Goal: Task Accomplishment & Management: Use online tool/utility

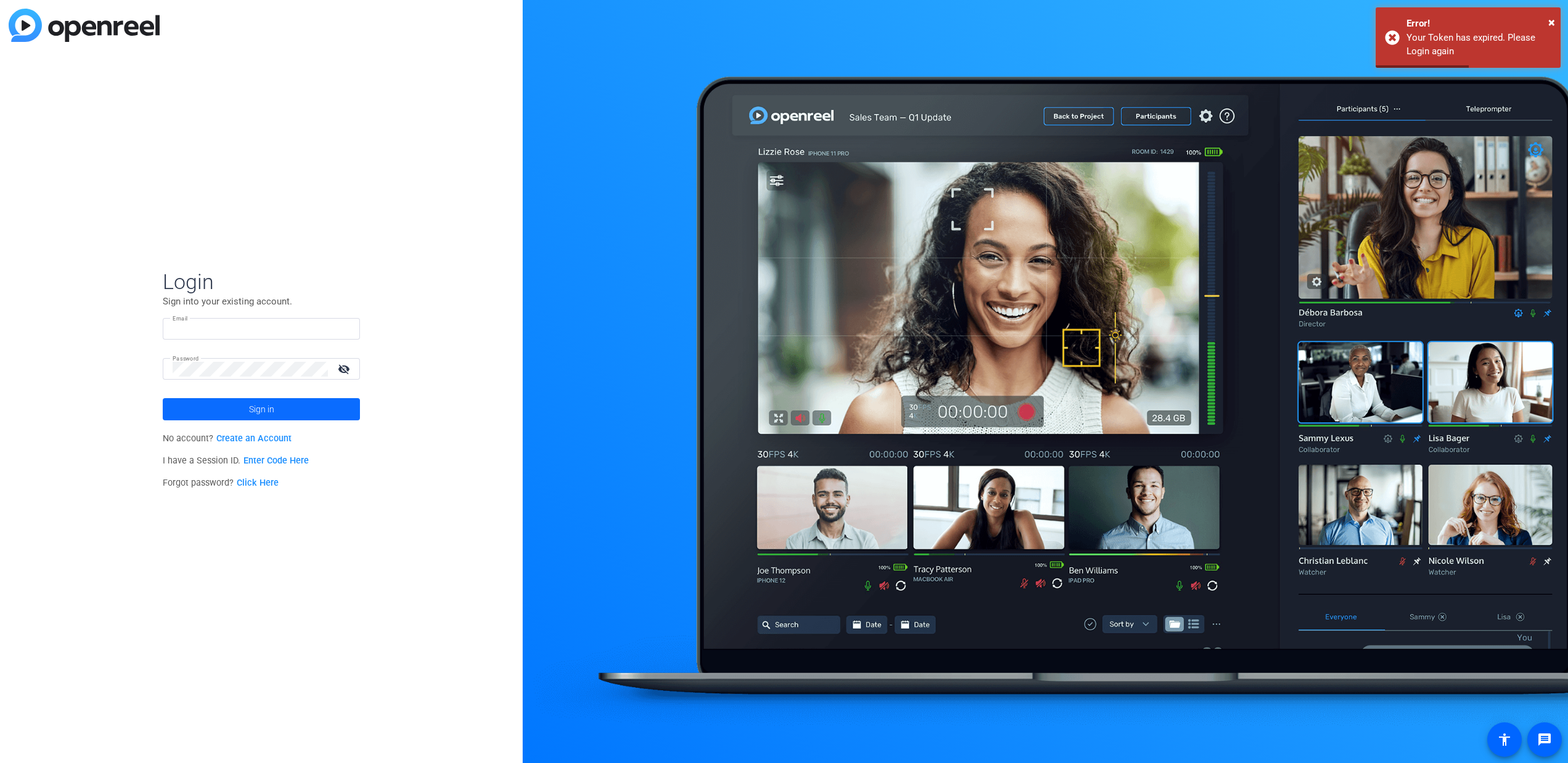
type input "[PERSON_NAME][EMAIL_ADDRESS][PERSON_NAME][DOMAIN_NAME]"
click at [275, 409] on span at bounding box center [262, 409] width 198 height 30
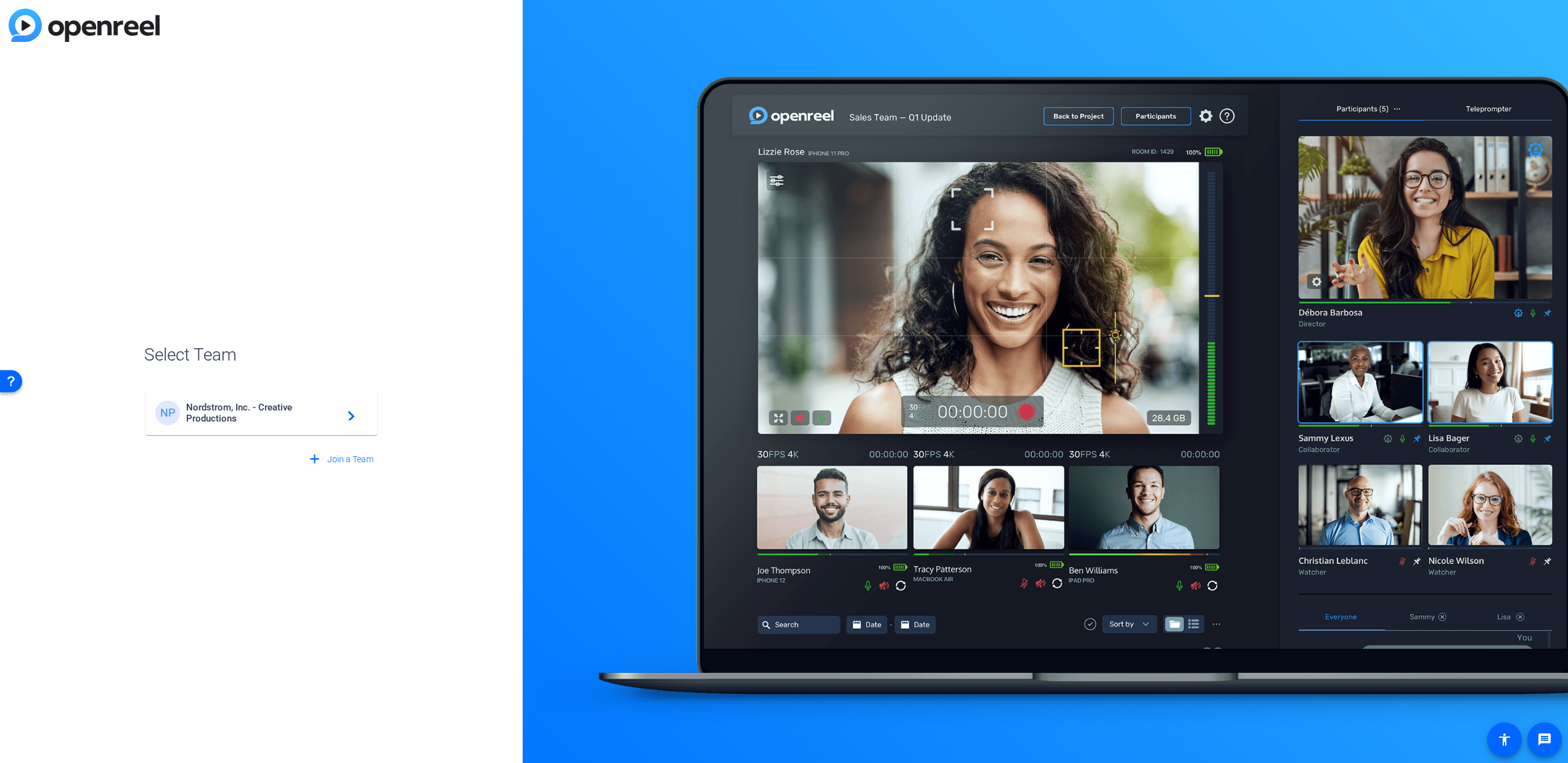
click at [319, 418] on span "Nordstrom, Inc. - Creative Productions" at bounding box center [264, 413] width 154 height 22
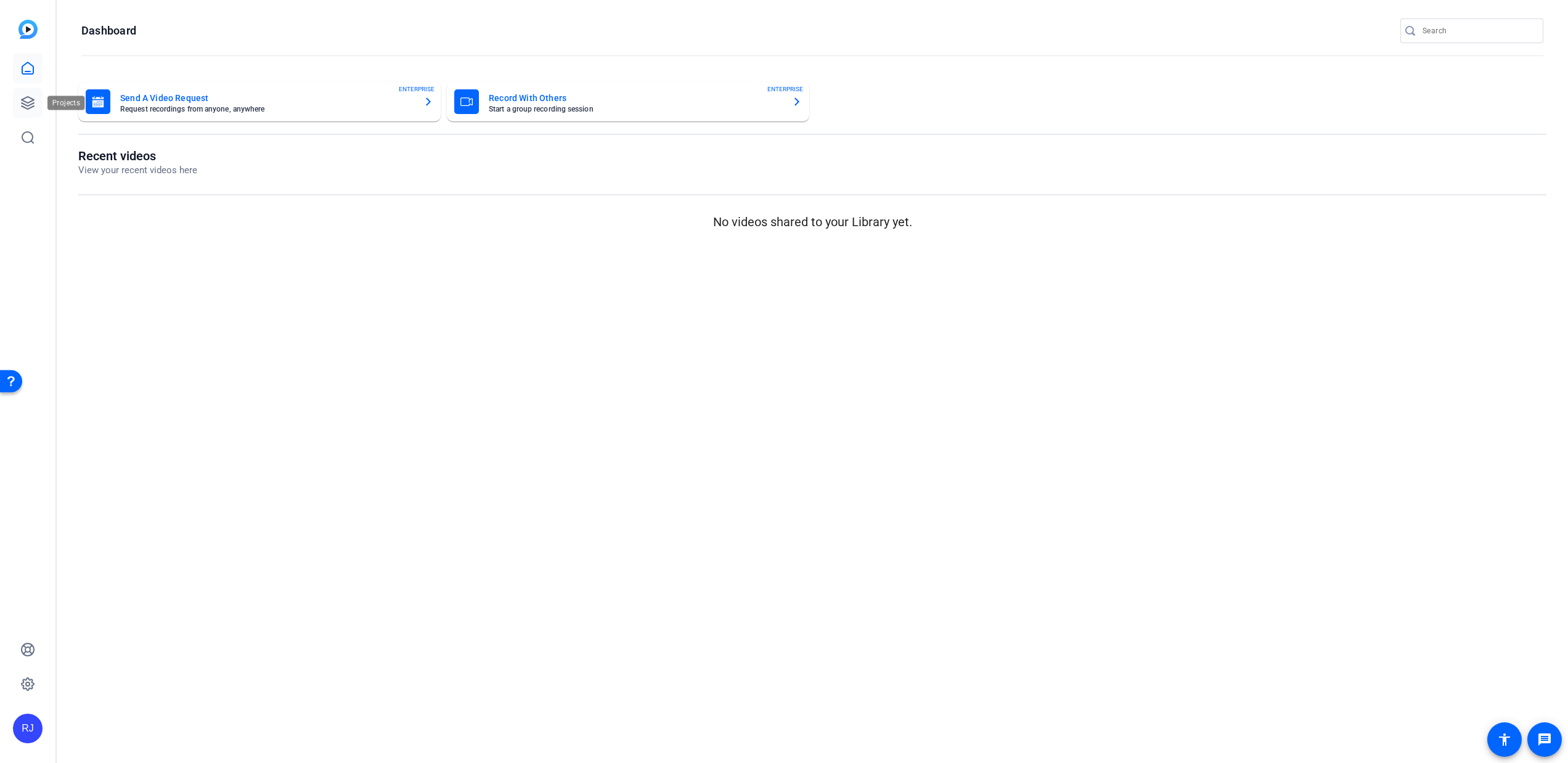
click at [37, 109] on link at bounding box center [28, 103] width 30 height 30
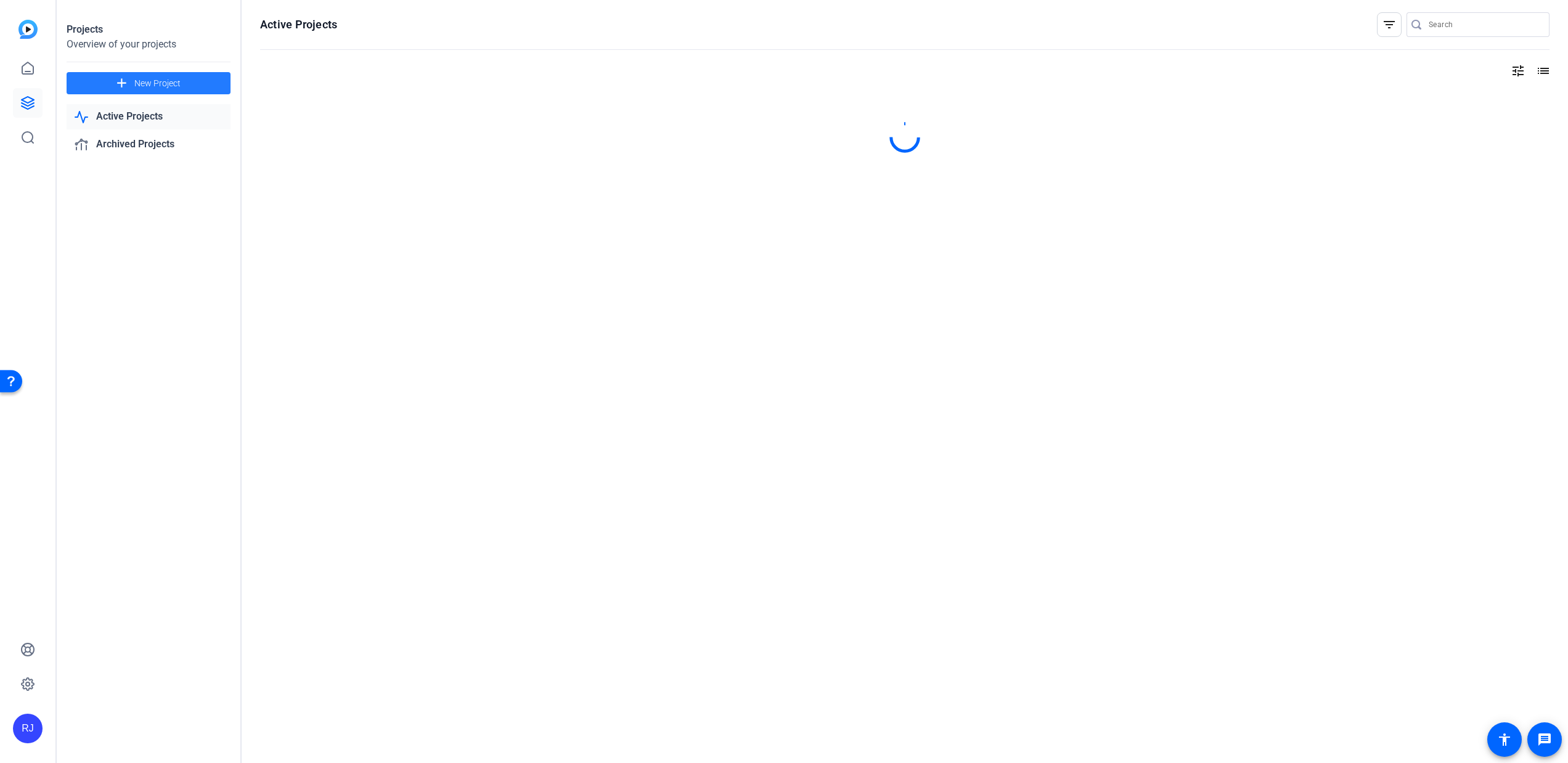
click at [176, 81] on span "New Project" at bounding box center [157, 83] width 46 height 13
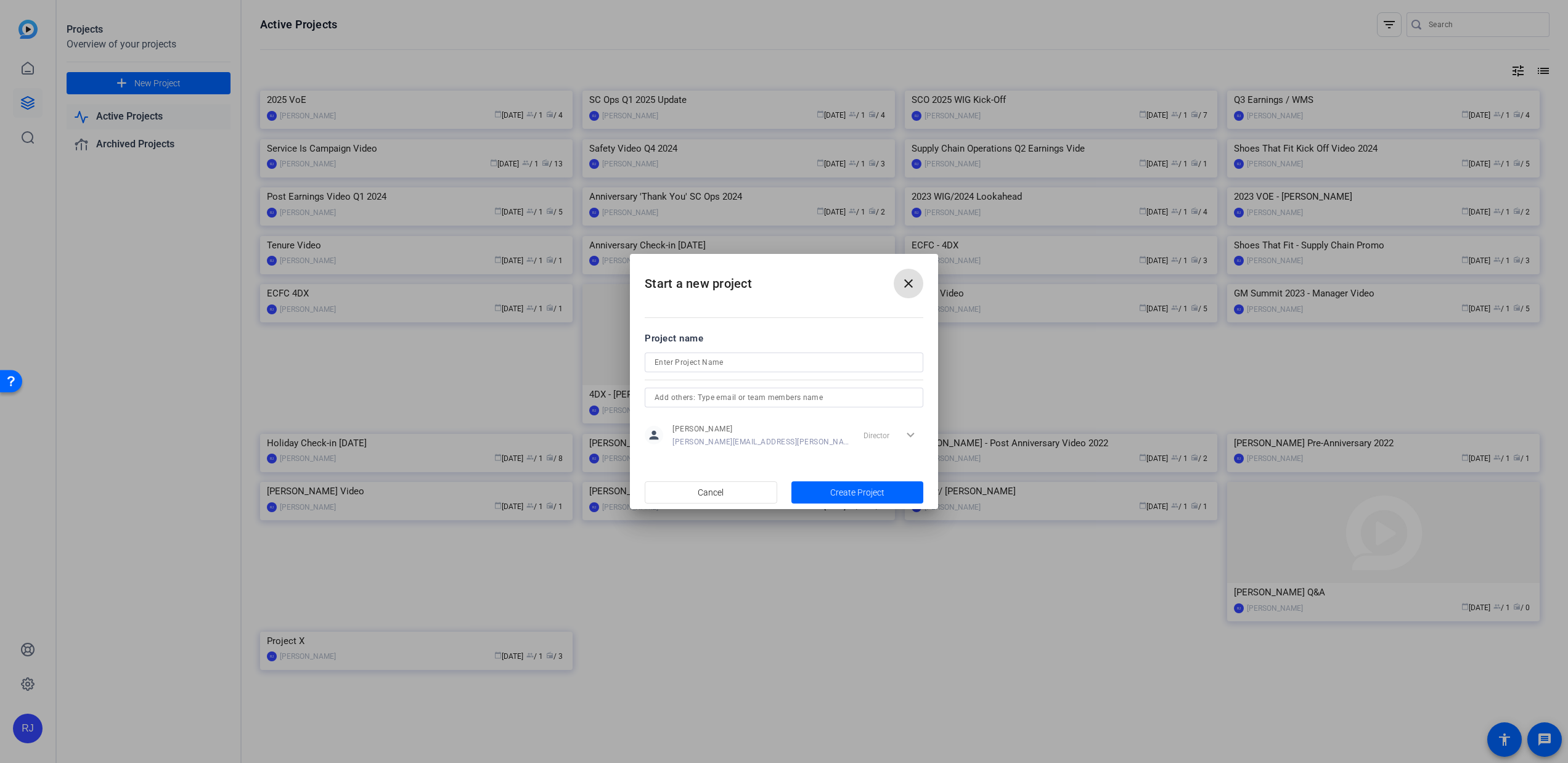
click at [765, 361] on input at bounding box center [783, 362] width 259 height 15
type input "[PERSON_NAME] Q2 Quarterly Update 2025"
click at [882, 483] on span "button" at bounding box center [857, 493] width 133 height 30
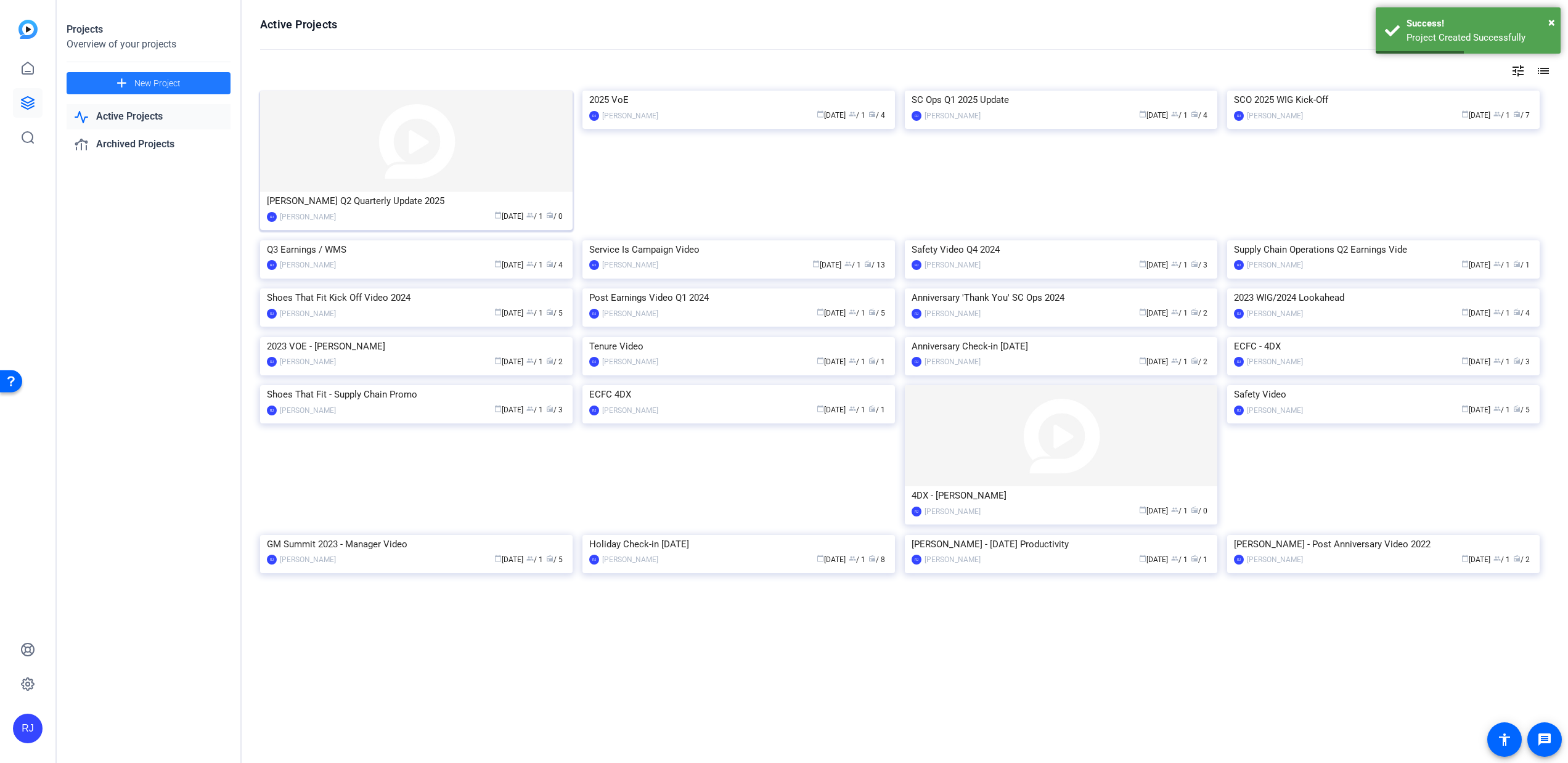
click at [433, 196] on div "[PERSON_NAME] Q2 Quarterly Update 2025" at bounding box center [416, 201] width 299 height 19
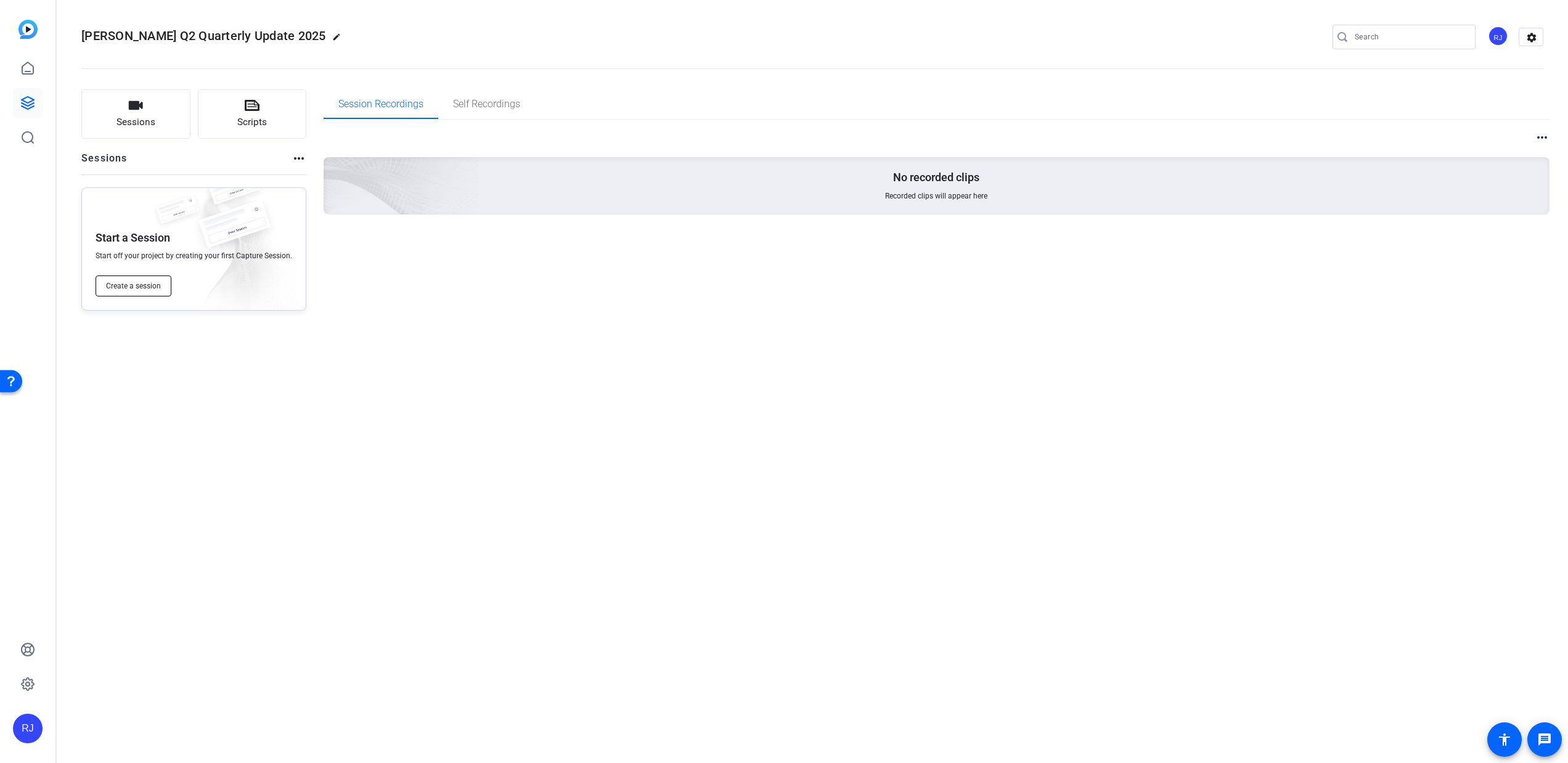
click at [143, 284] on span "Create a session" at bounding box center [133, 286] width 55 height 10
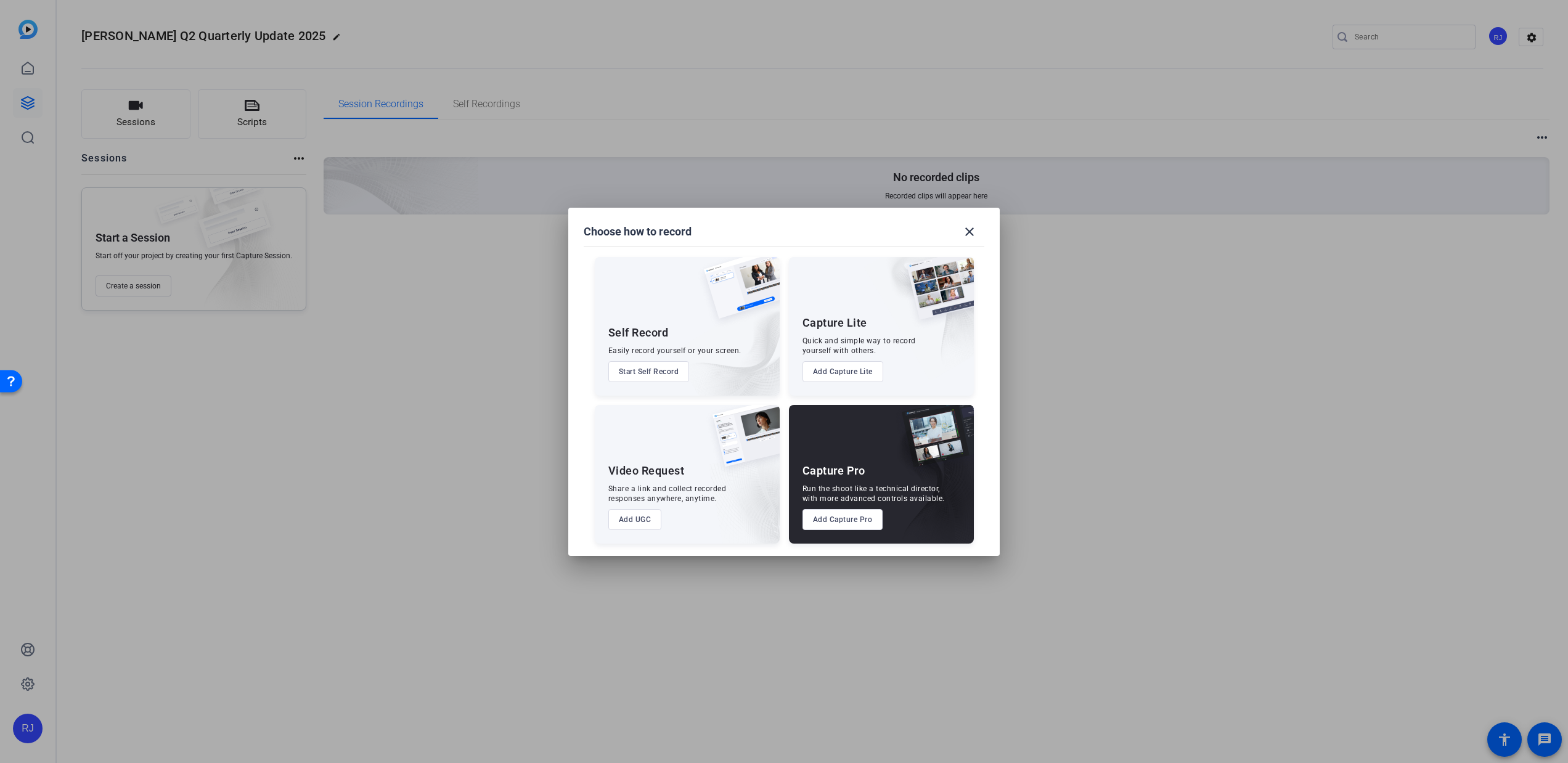
click at [860, 523] on button "Add Capture Pro" at bounding box center [843, 520] width 81 height 21
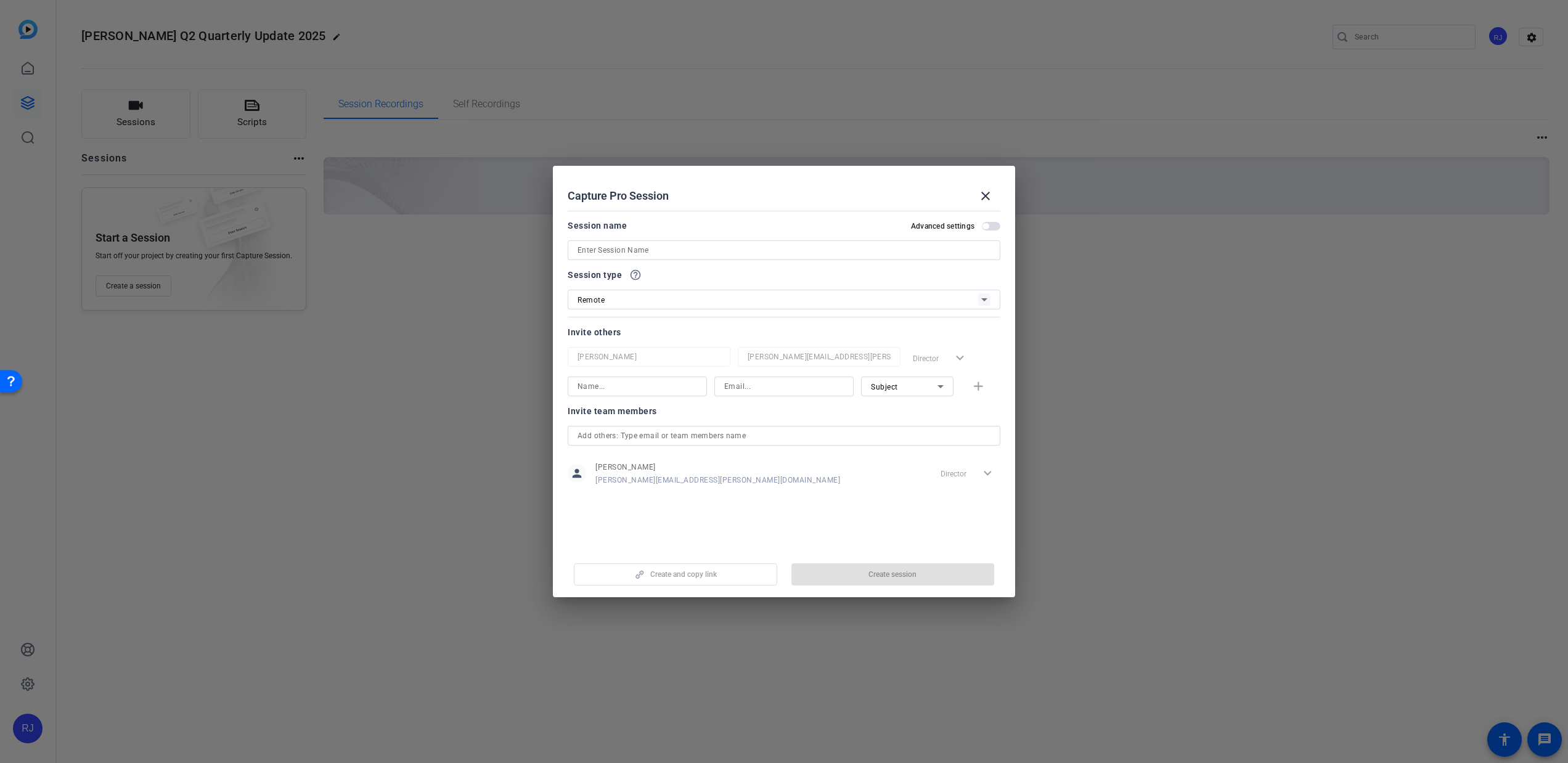
click at [718, 253] on input at bounding box center [784, 250] width 413 height 15
type input "[PERSON_NAME]"
click at [604, 392] on input at bounding box center [638, 386] width 120 height 15
type input "J"
type input "[PERSON_NAME]"
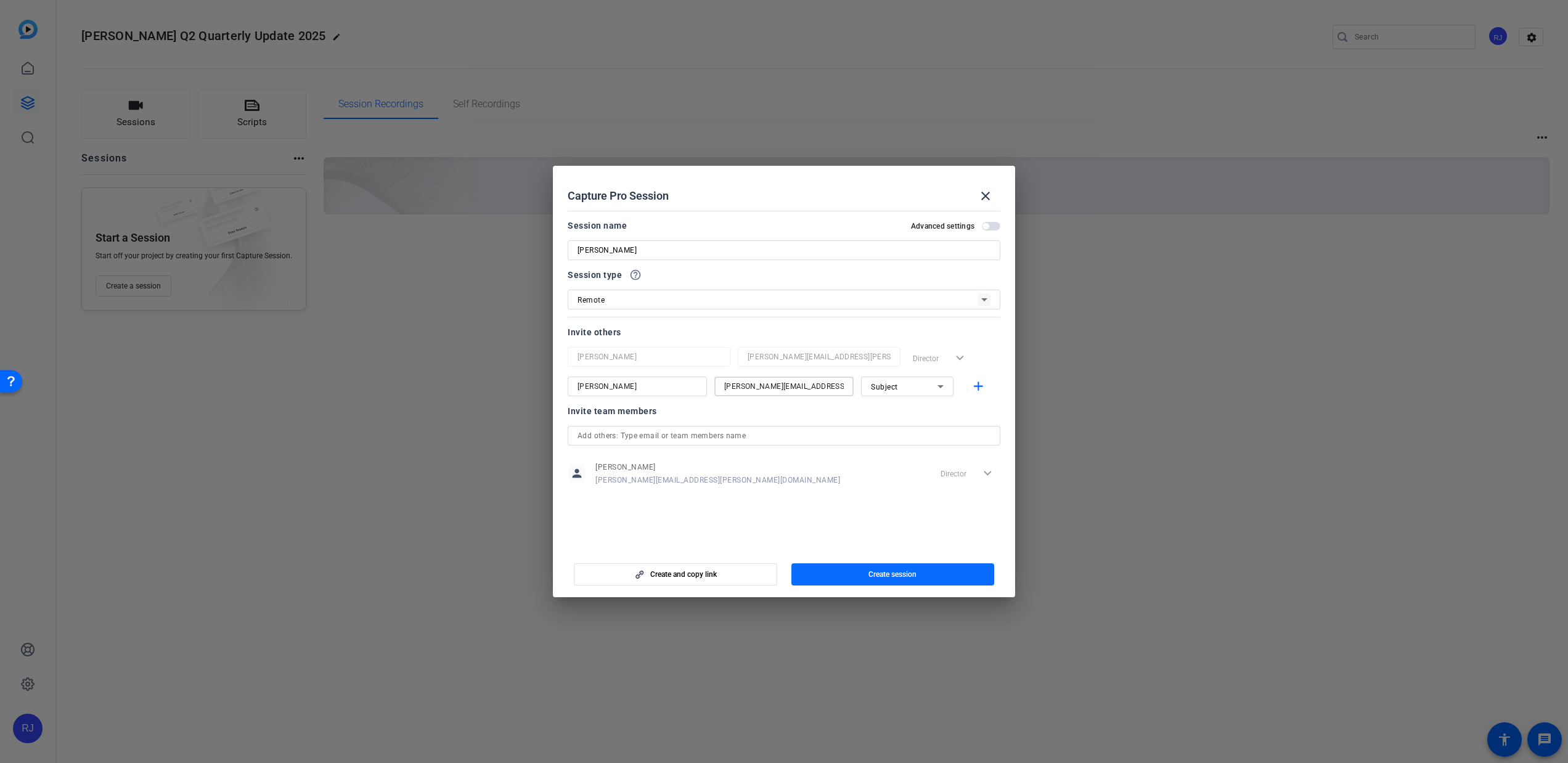
type input "jason.bell@nordstrom.com"
click at [909, 575] on span "Create session" at bounding box center [893, 575] width 48 height 10
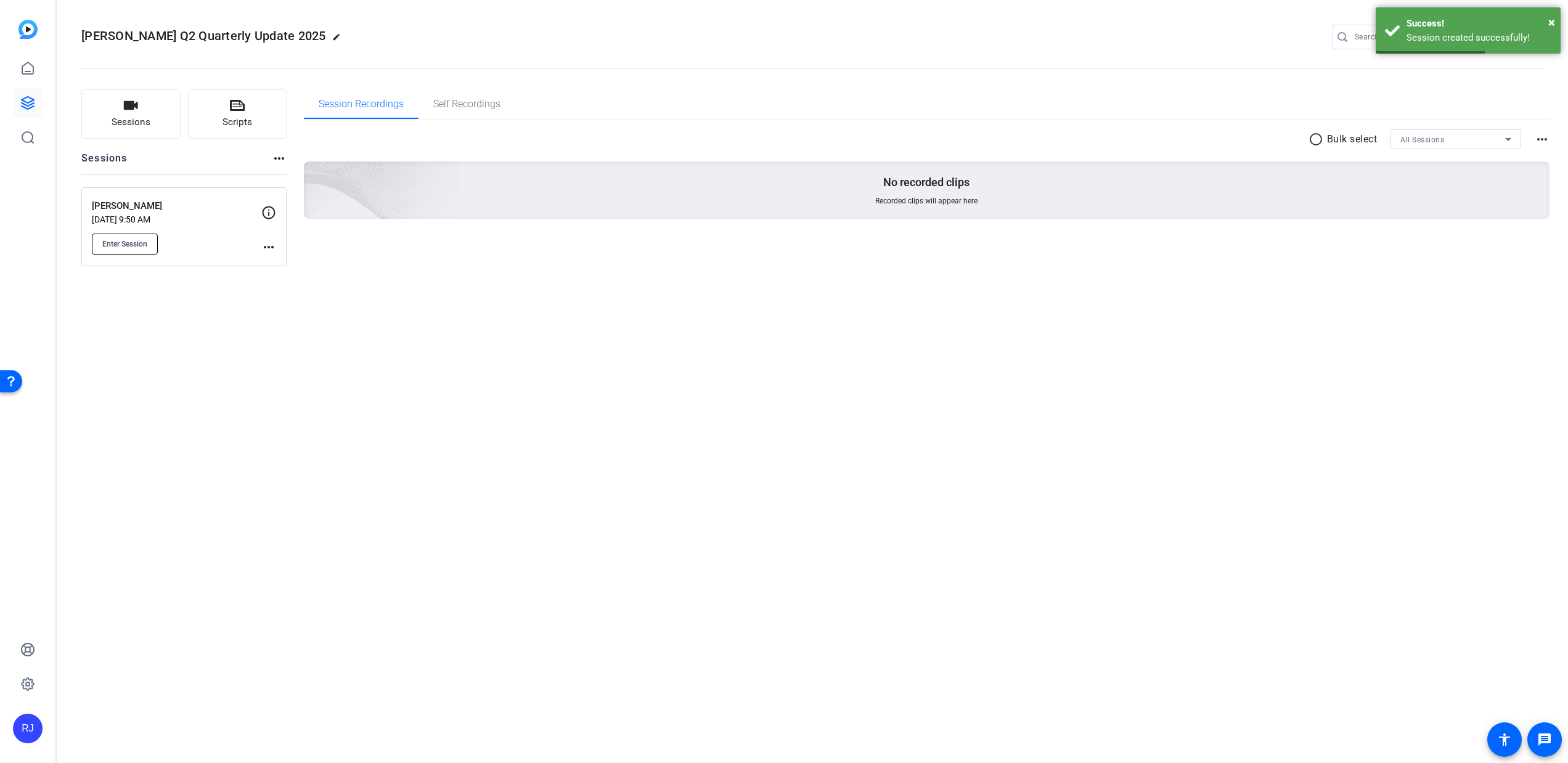
click at [139, 246] on span "Enter Session" at bounding box center [125, 244] width 45 height 10
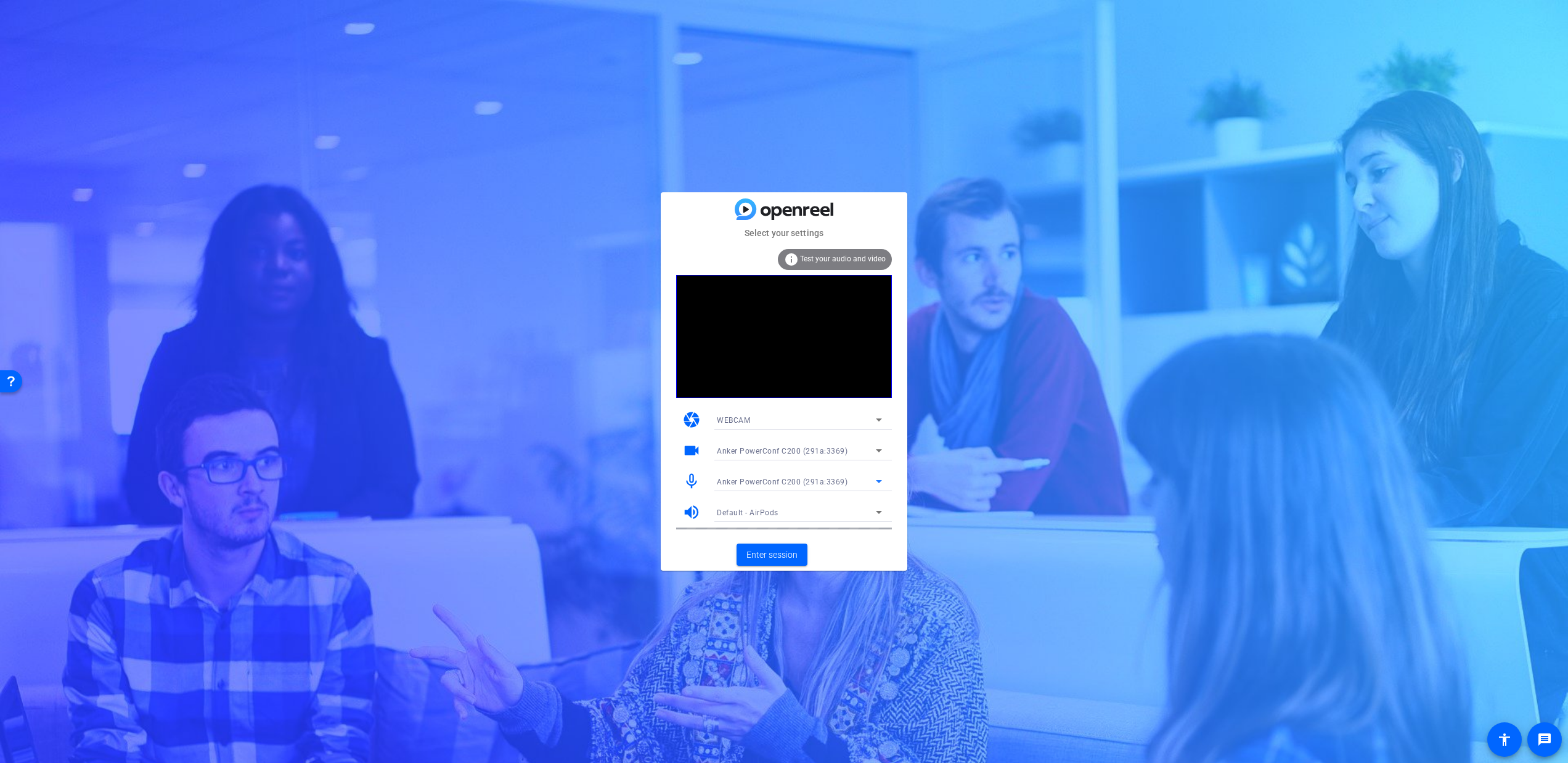
click at [841, 478] on span "Anker PowerConf C200 (291a:3369)" at bounding box center [782, 482] width 131 height 9
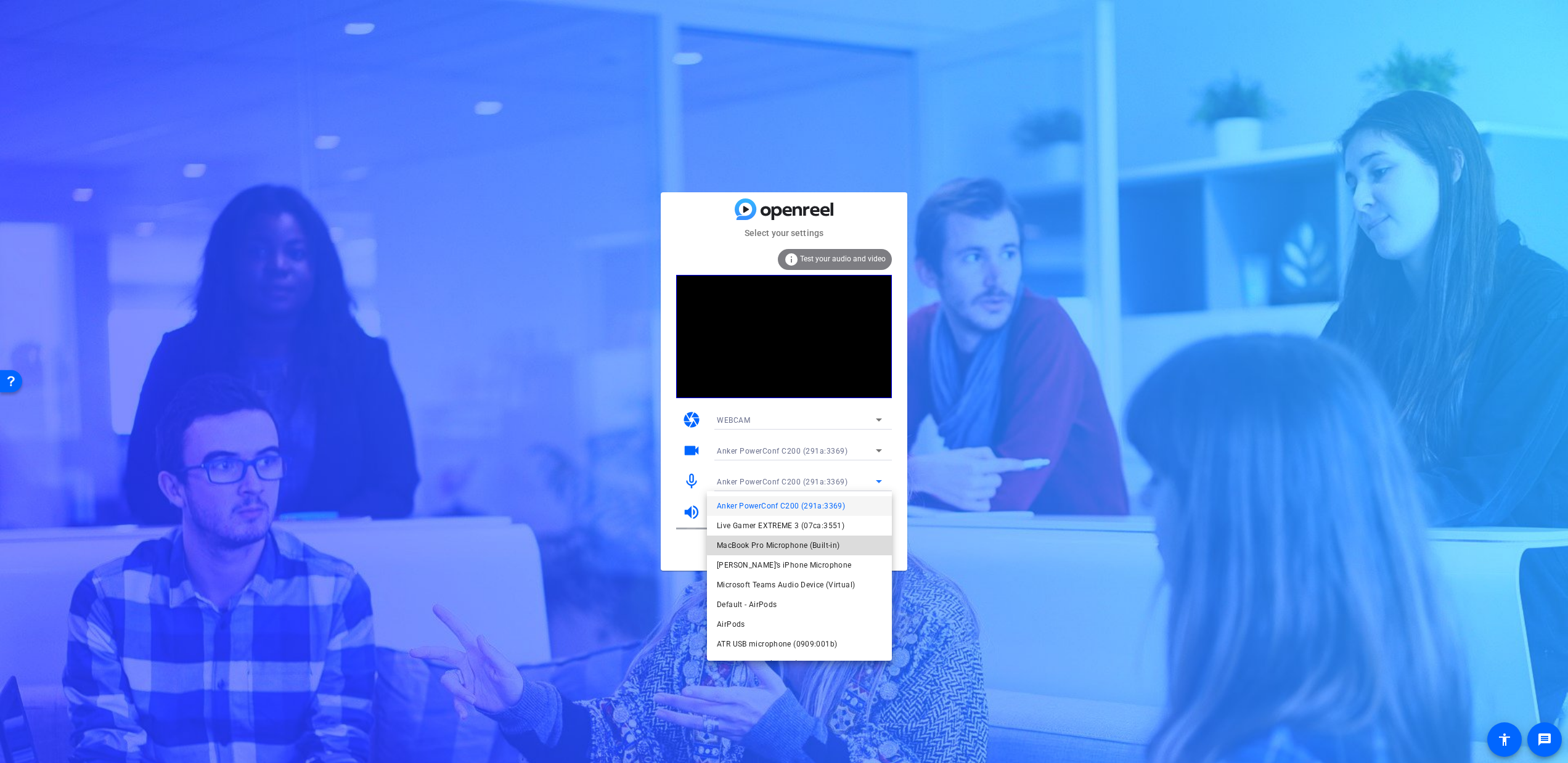
click at [817, 543] on span "MacBook Pro Microphone (Built-in)" at bounding box center [778, 546] width 123 height 15
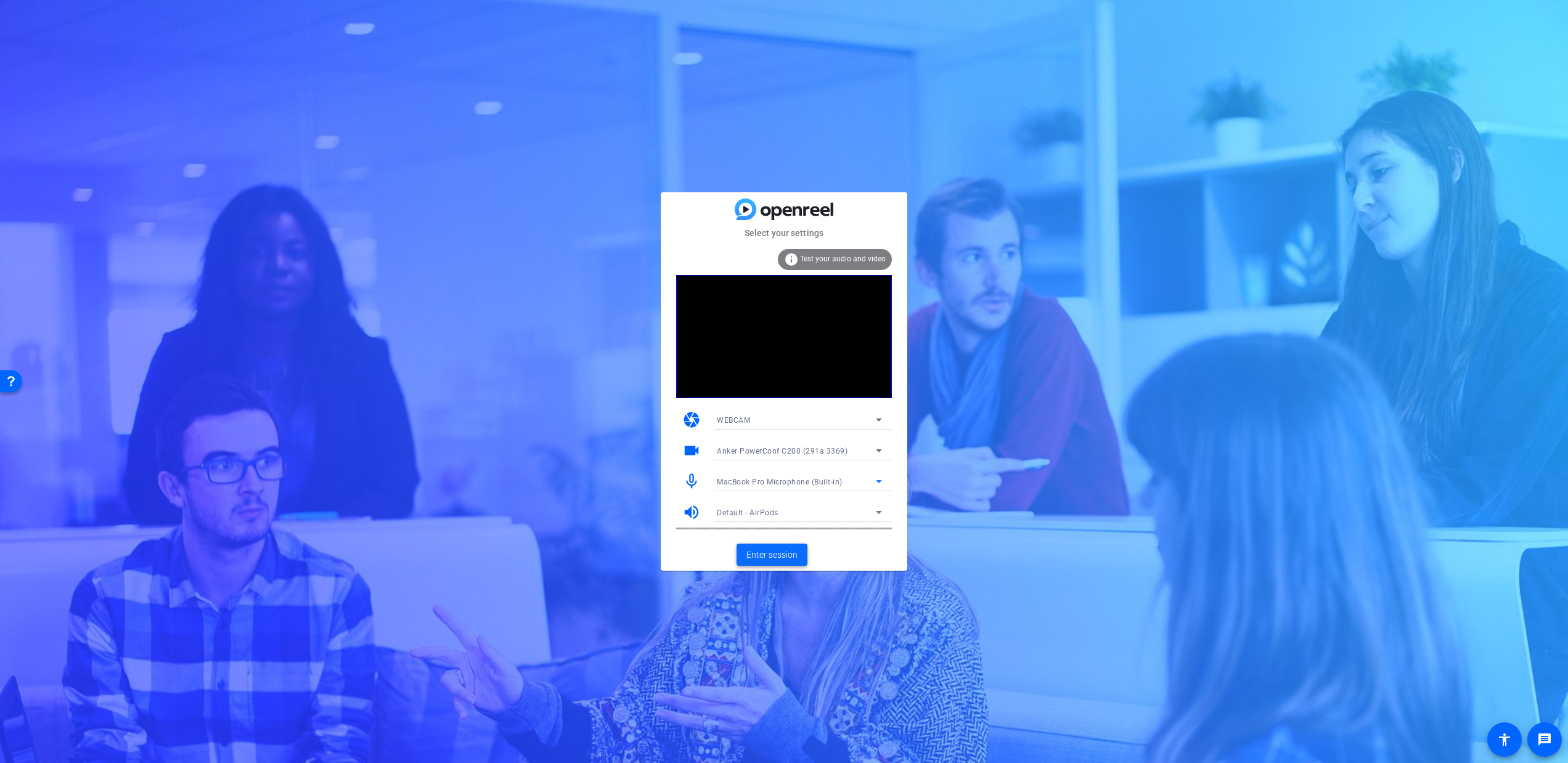
click at [785, 554] on span "Enter session" at bounding box center [772, 555] width 51 height 13
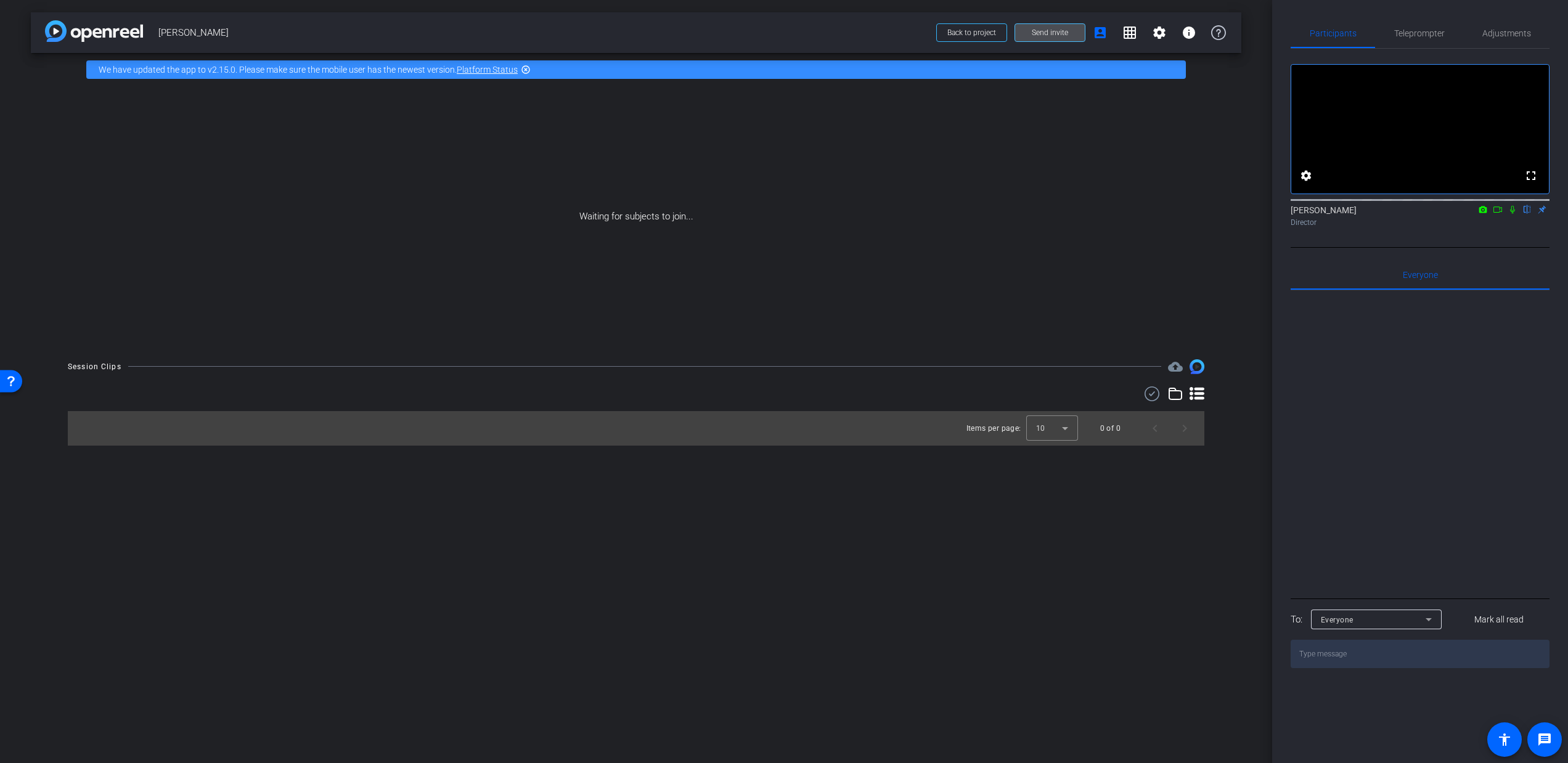
click at [1065, 22] on span at bounding box center [1050, 33] width 70 height 30
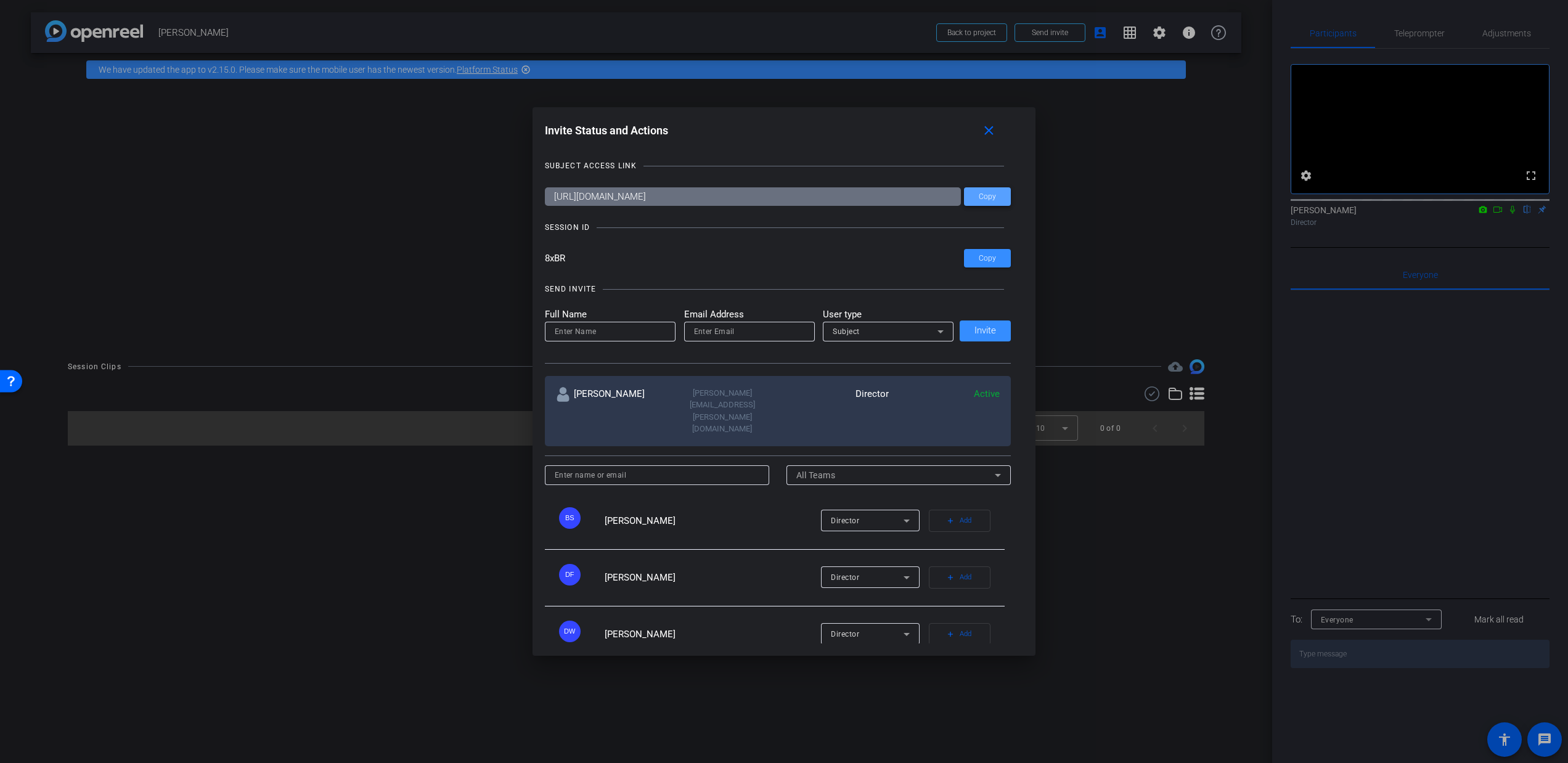
click at [974, 196] on span at bounding box center [988, 197] width 47 height 30
click at [979, 264] on span at bounding box center [988, 258] width 47 height 30
click at [992, 129] on mat-icon "close" at bounding box center [989, 131] width 15 height 15
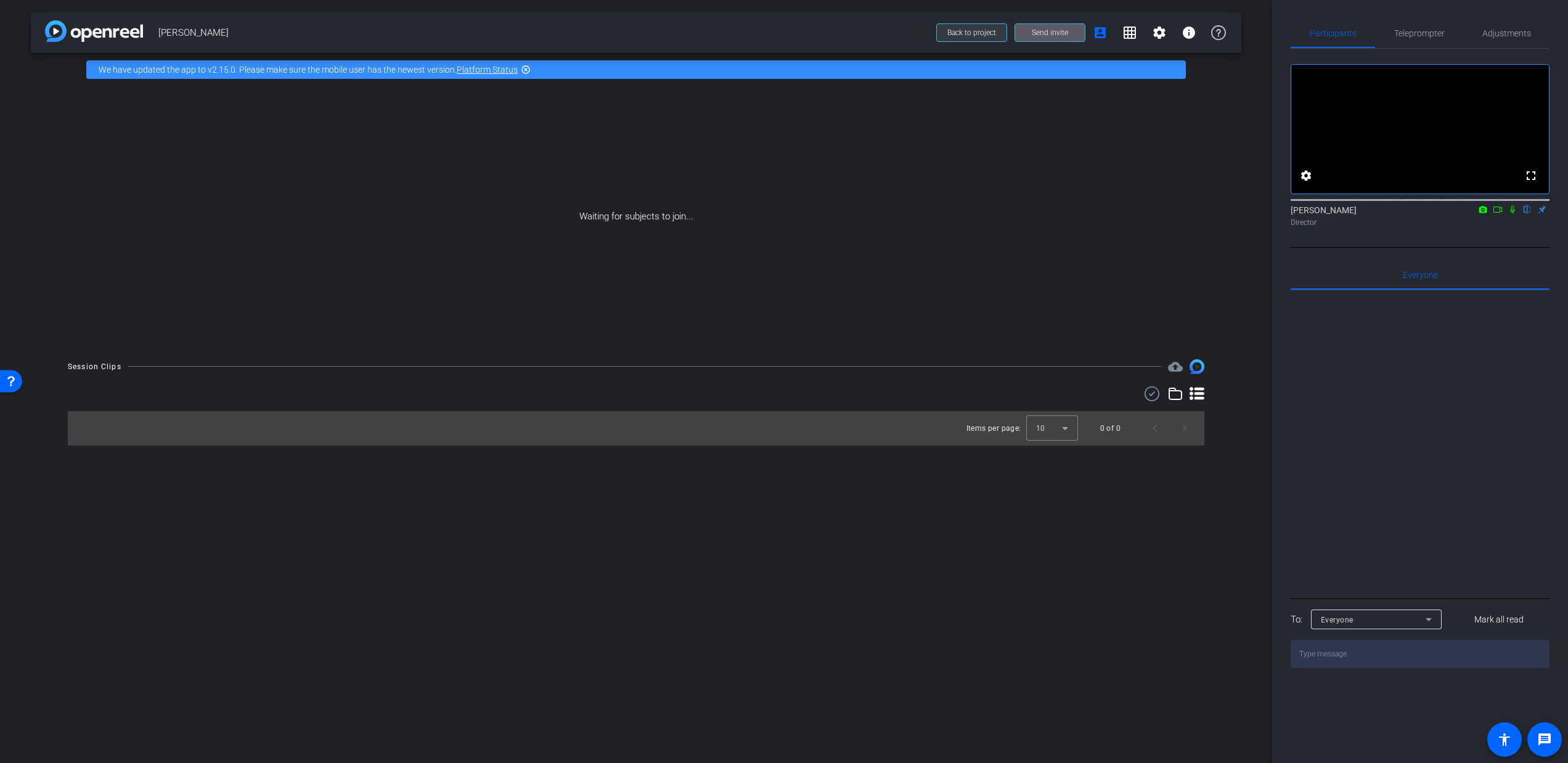
click at [980, 29] on span "Back to project" at bounding box center [972, 33] width 49 height 9
